Goal: Information Seeking & Learning: Learn about a topic

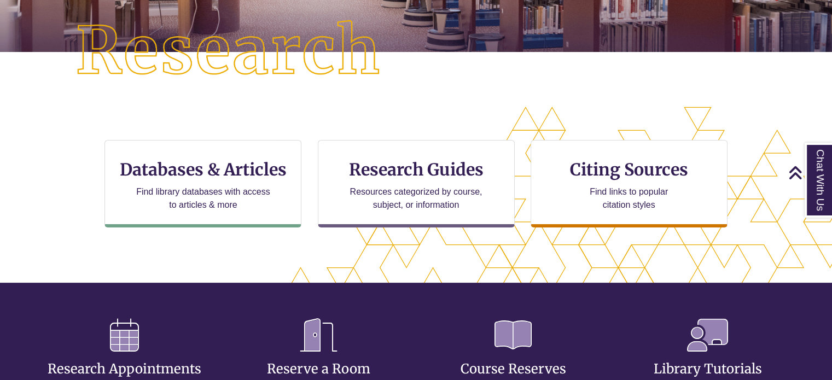
scroll to position [344, 739]
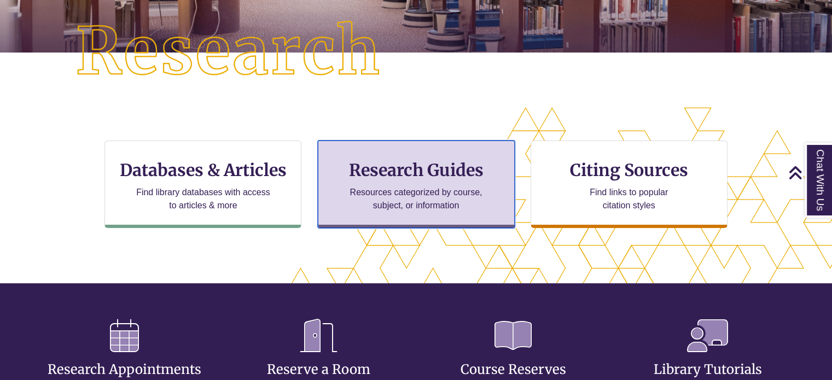
click at [339, 154] on div "Research Guides Resources categorized by course, subject, or information" at bounding box center [416, 185] width 197 height 88
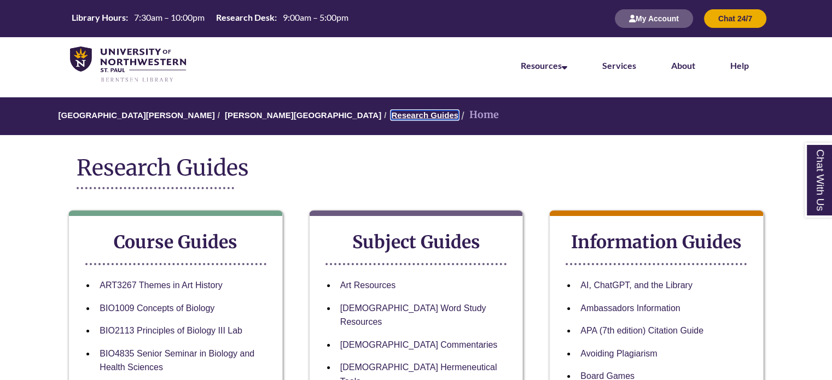
click at [391, 112] on link "Research Guides" at bounding box center [424, 115] width 67 height 9
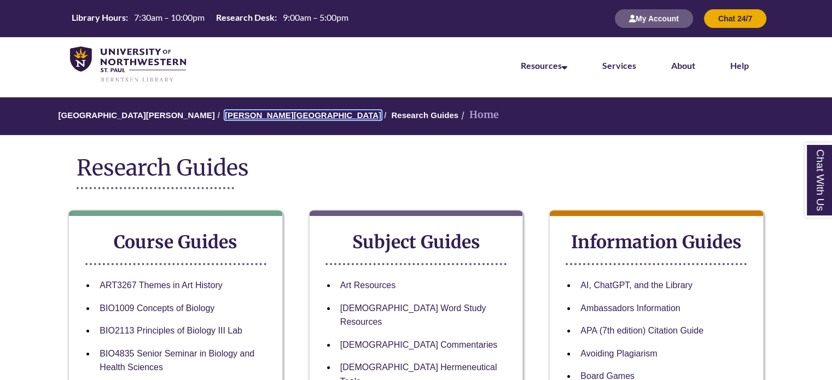
click at [256, 115] on link "[PERSON_NAME][GEOGRAPHIC_DATA]" at bounding box center [303, 115] width 156 height 9
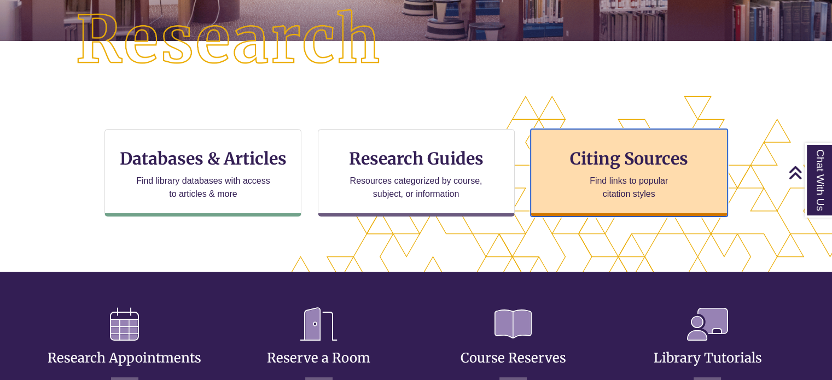
click at [566, 194] on div "Citing Sources Find links to popular citation styles" at bounding box center [629, 173] width 197 height 88
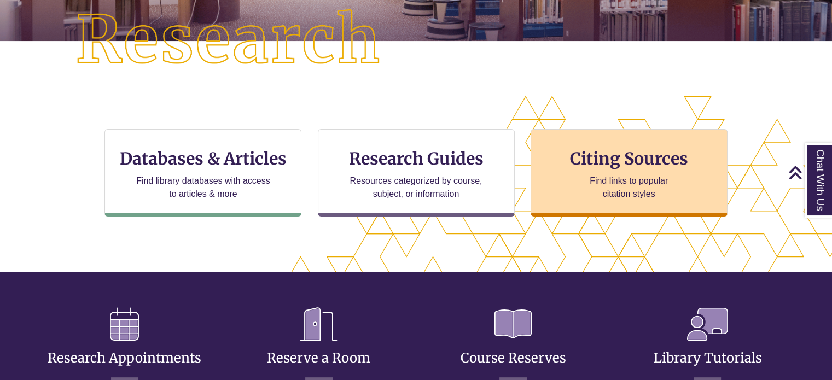
scroll to position [5, 5]
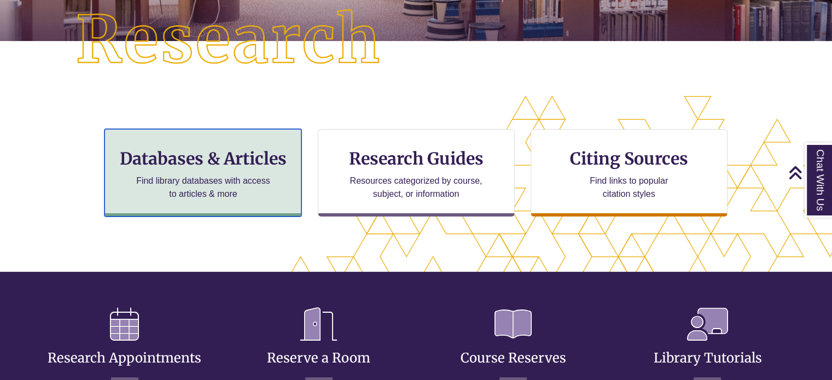
click at [269, 136] on div "Databases & Articles Find library databases with access to articles & more" at bounding box center [203, 173] width 197 height 88
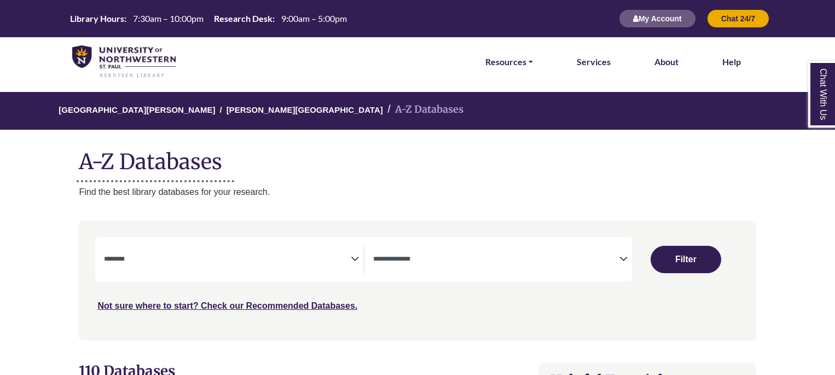
select select "Database Subject Filter"
select select "Database Types Filter"
click at [227, 111] on link "[PERSON_NAME][GEOGRAPHIC_DATA]" at bounding box center [305, 108] width 156 height 11
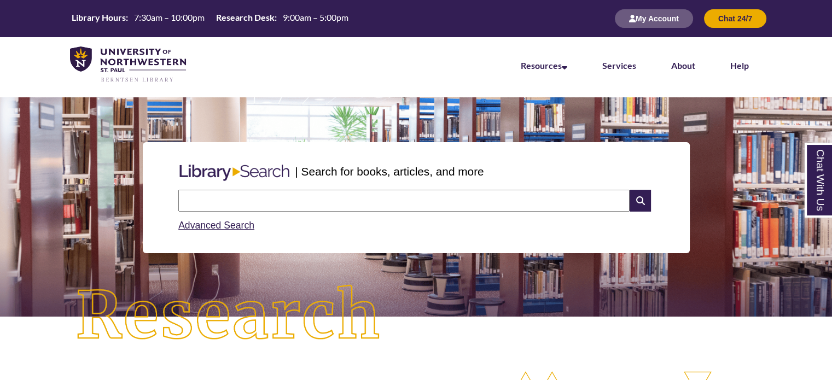
click at [228, 203] on input "text" at bounding box center [403, 201] width 451 height 22
type input "**********"
